Goal: Check status: Check status

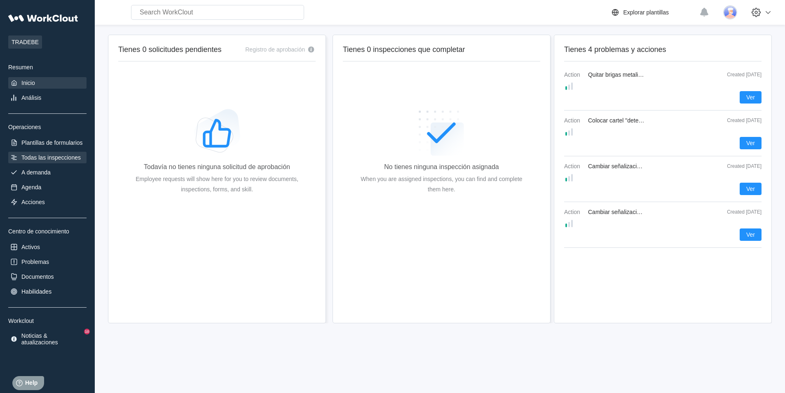
click at [40, 156] on div "Todas las inspecciones" at bounding box center [50, 157] width 59 height 7
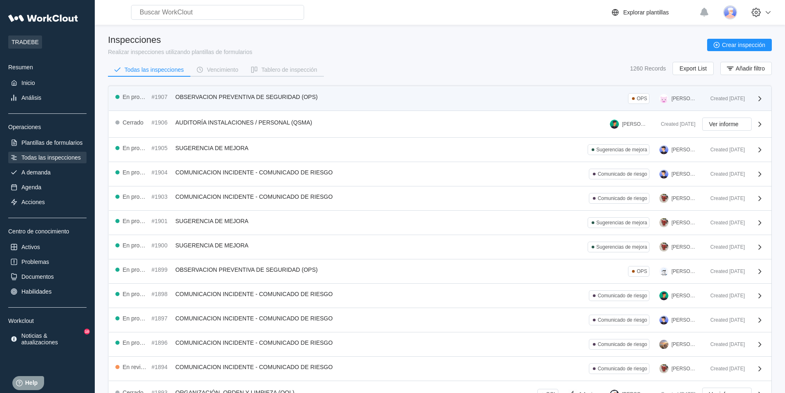
click at [470, 101] on div "En progreso #1907 OBSERVACION PREVENTIVA DE SEGURIDAD (OPS) OPS [PERSON_NAME]" at bounding box center [409, 98] width 589 height 11
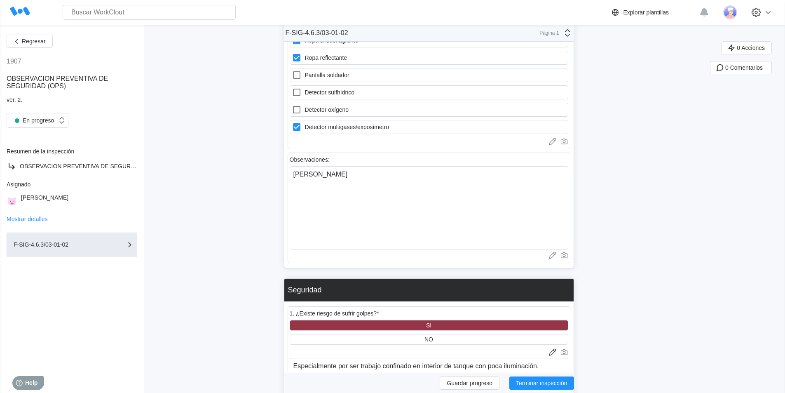
scroll to position [866, 0]
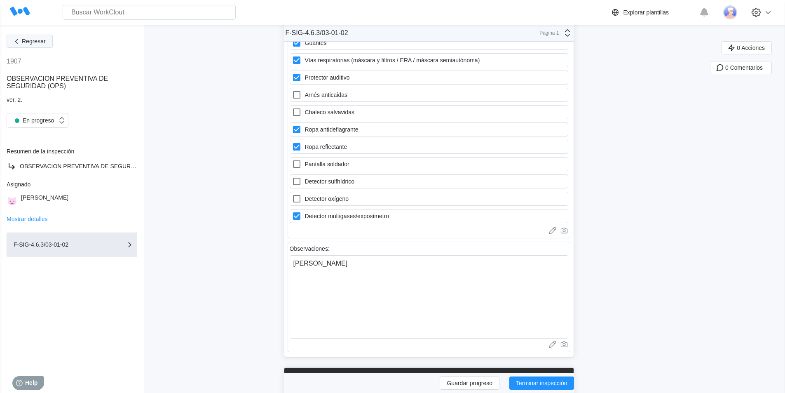
click at [41, 42] on span "Regresar" at bounding box center [34, 41] width 24 height 6
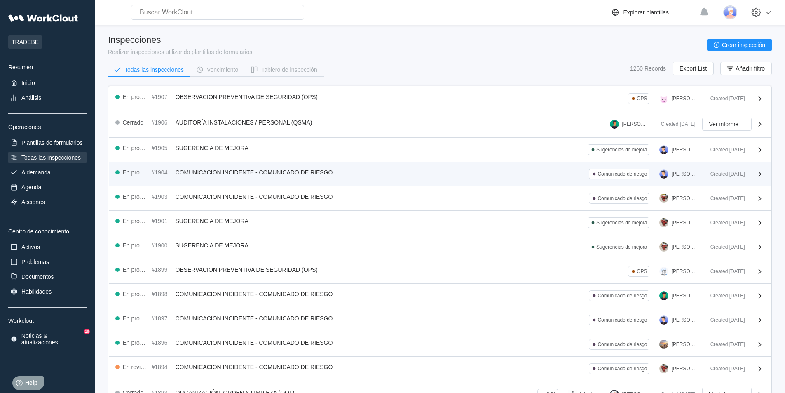
click at [513, 177] on div "En progreso #1904 COMUNICACION INCIDENTE - COMUNICADO DE RIESGO Comunicado de r…" at bounding box center [409, 174] width 589 height 11
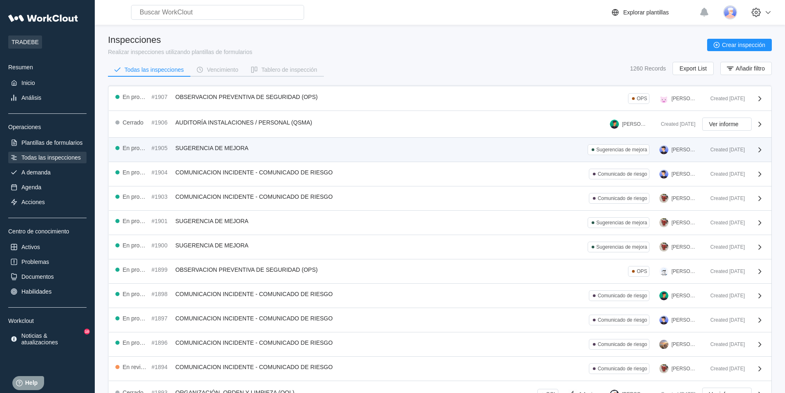
click at [456, 148] on div "En progreso #1905 SUGERENCIA DE MEJORA Sugerencias de mejora [PERSON_NAME]" at bounding box center [409, 149] width 589 height 11
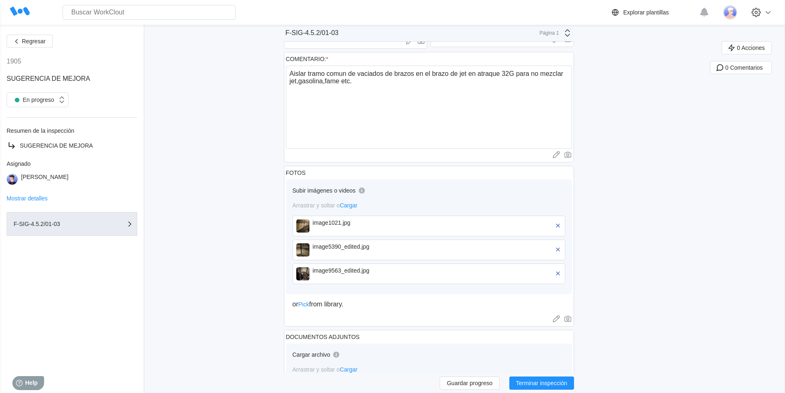
scroll to position [82, 0]
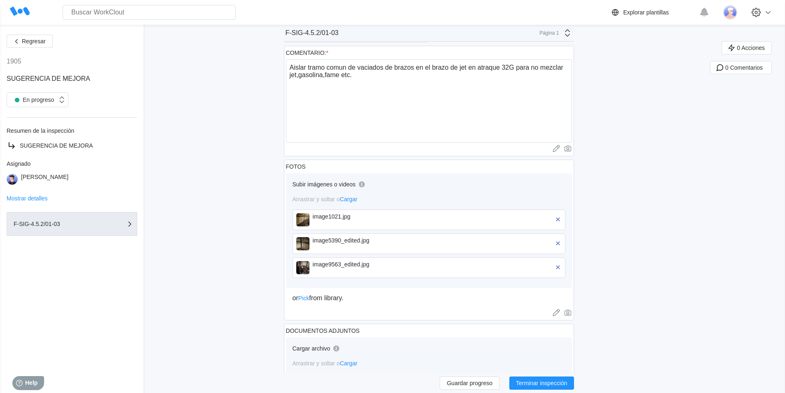
click at [315, 221] on div "image1021.jpg" at bounding box center [429, 219] width 273 height 21
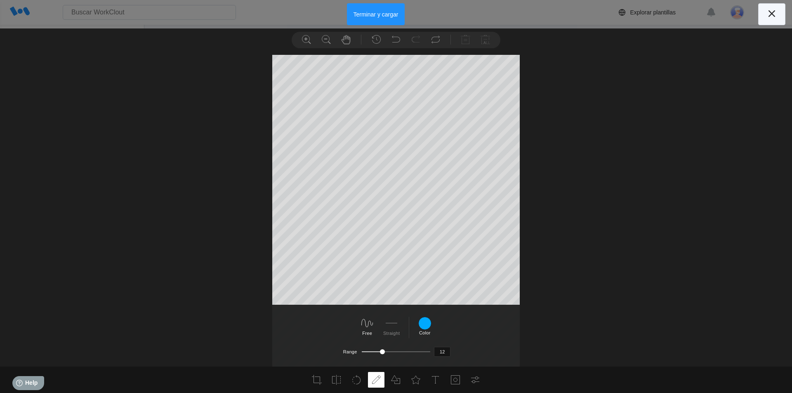
click at [776, 12] on icon at bounding box center [771, 13] width 13 height 13
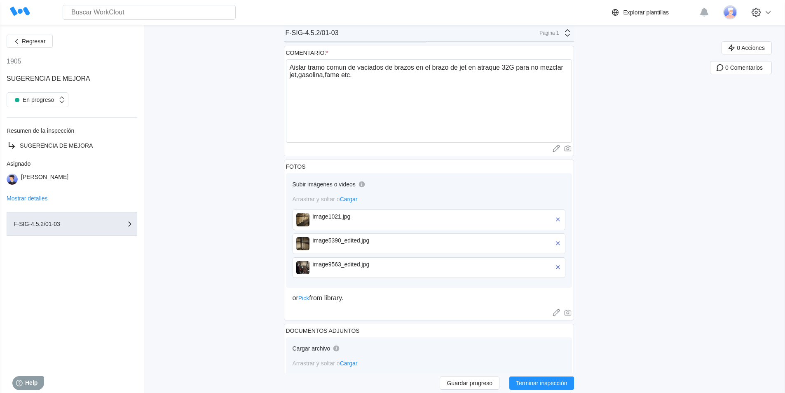
click at [336, 266] on div "image9563_edited.jpg" at bounding box center [360, 264] width 95 height 7
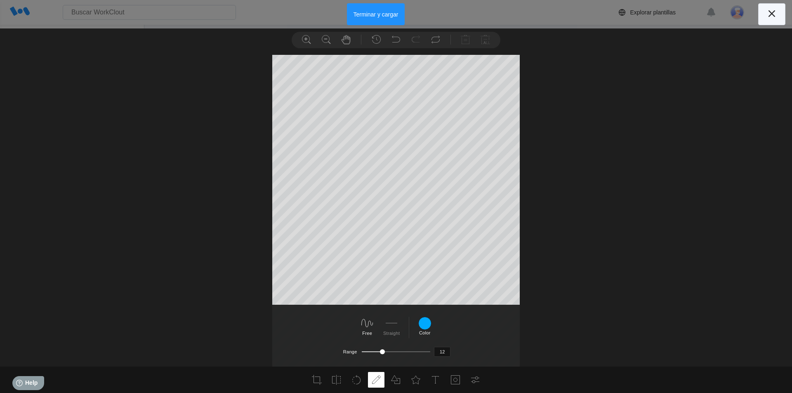
click at [776, 14] on icon at bounding box center [771, 13] width 13 height 13
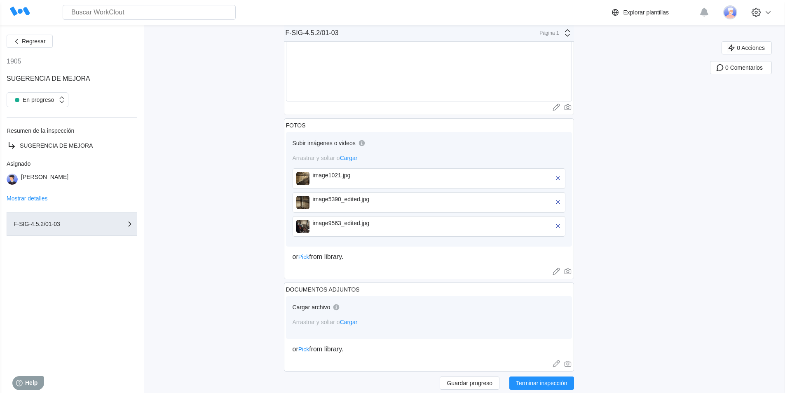
scroll to position [0, 0]
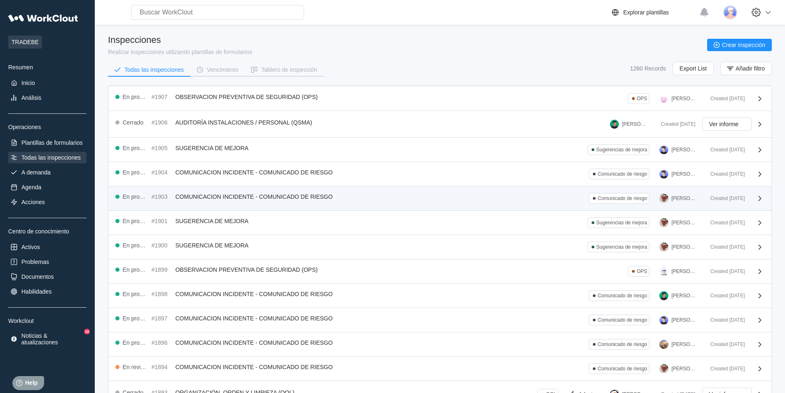
click at [499, 202] on div "En progreso #1903 COMUNICACION INCIDENTE - COMUNICADO DE RIESGO Comunicado de r…" at bounding box center [409, 198] width 589 height 11
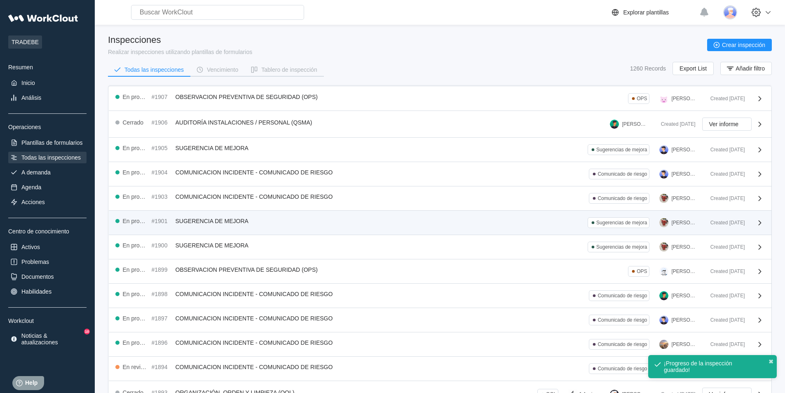
click at [355, 223] on div "En progreso #1901 SUGERENCIA DE MEJORA Sugerencias de mejora [PERSON_NAME]" at bounding box center [409, 222] width 589 height 11
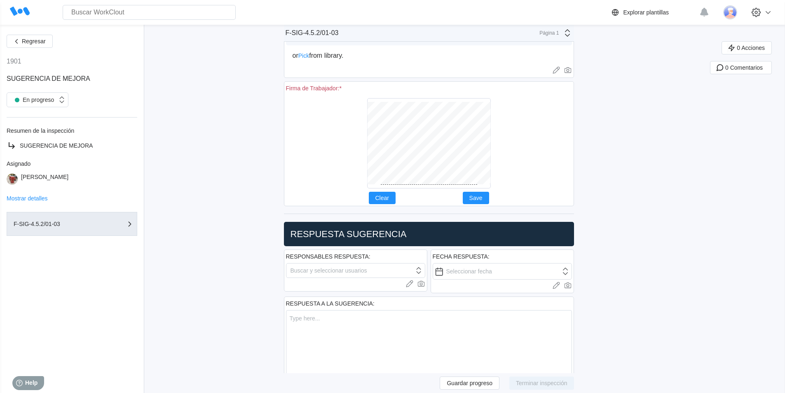
scroll to position [371, 0]
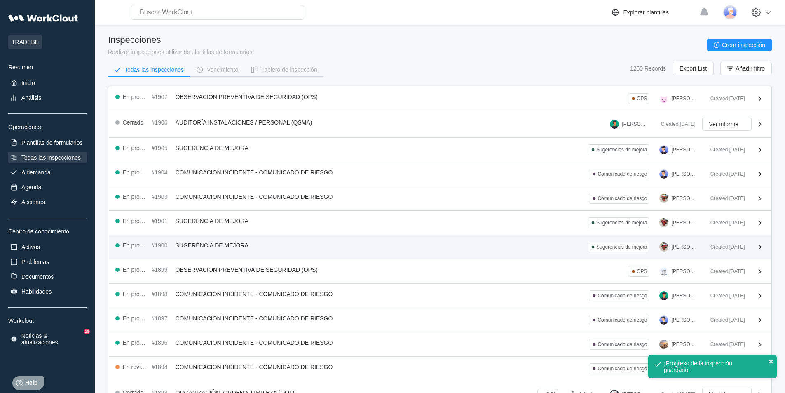
click at [400, 249] on div "En progreso #1900 SUGERENCIA DE MEJORA Sugerencias de mejora [PERSON_NAME]" at bounding box center [409, 247] width 589 height 11
